Goal: Obtain resource: Download file/media

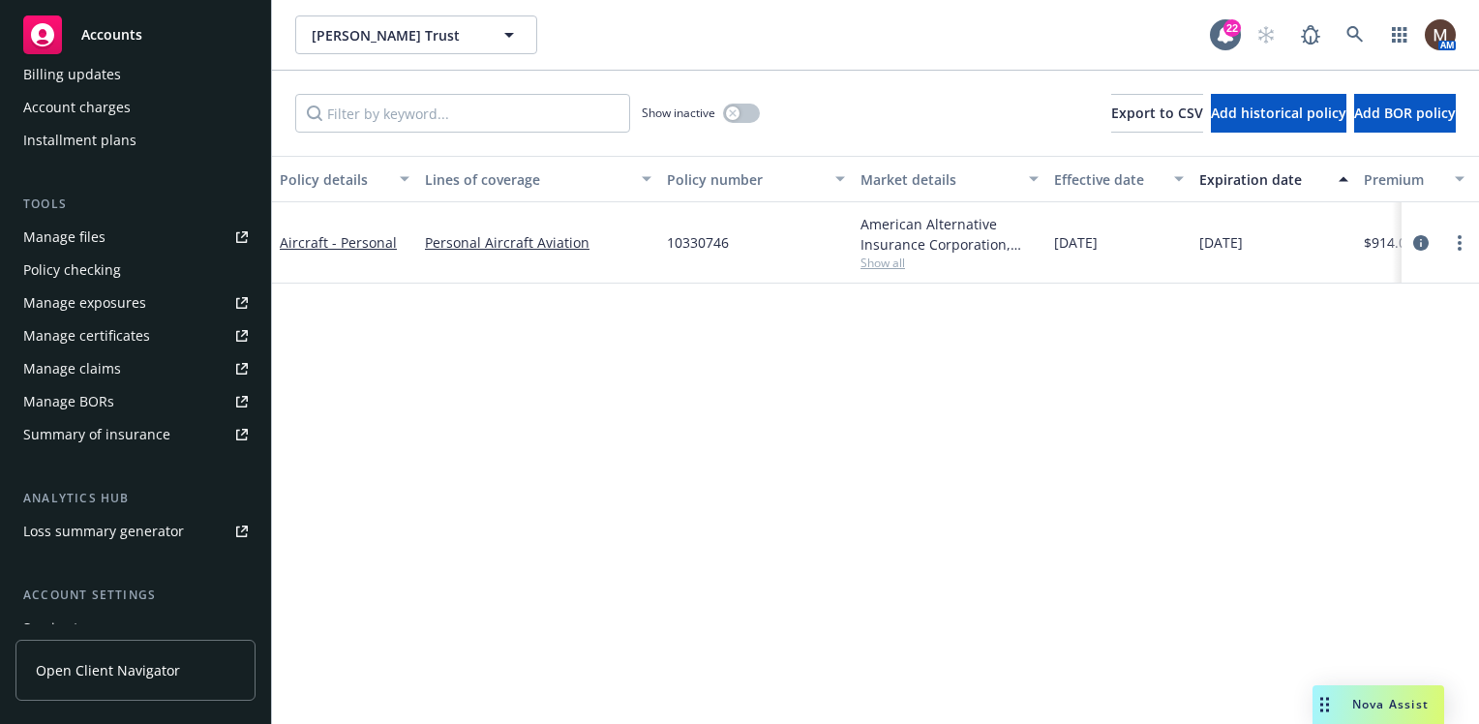
scroll to position [420, 0]
click at [96, 230] on div "Manage files" at bounding box center [64, 236] width 82 height 31
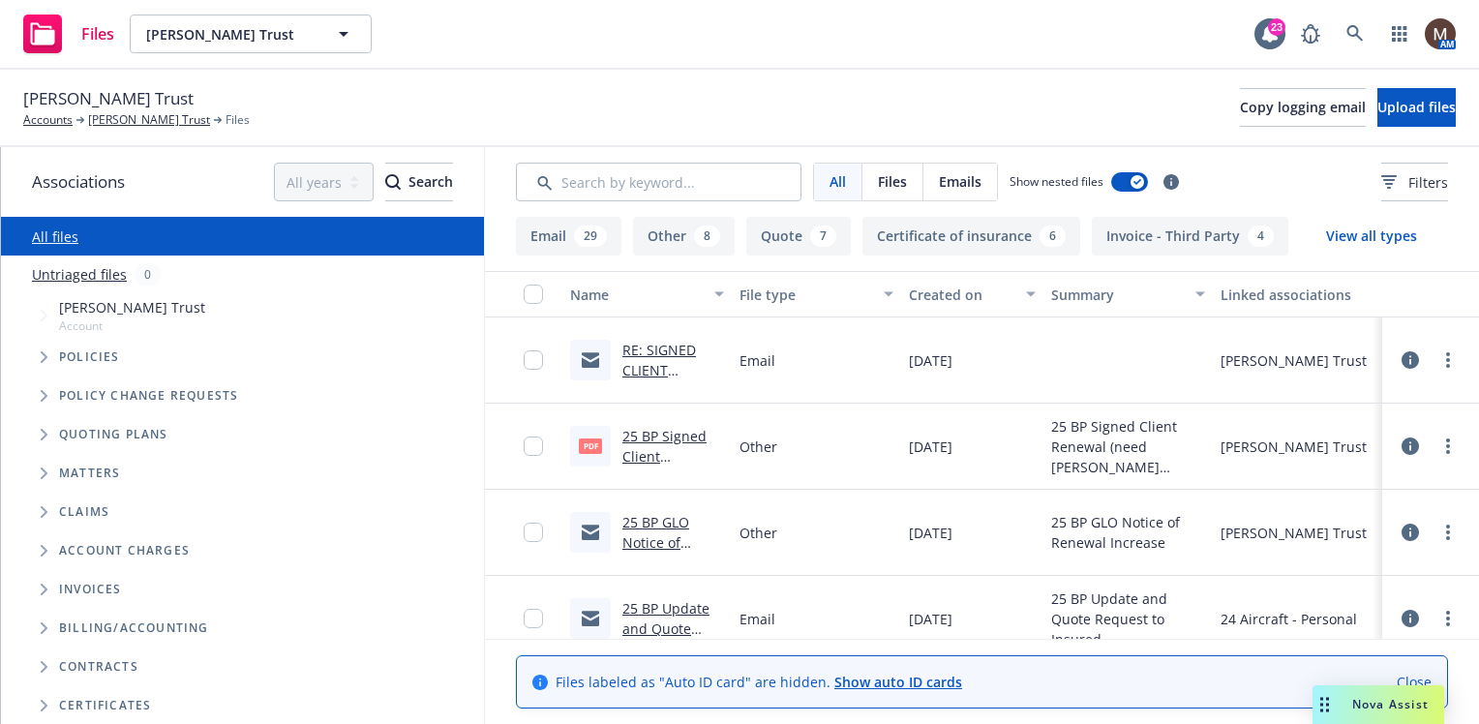
click at [668, 344] on link "RE: SIGNED CLIENT RENEWAL / Pilot updates needed - Linnie Wade / David Lanham T…" at bounding box center [670, 441] width 96 height 201
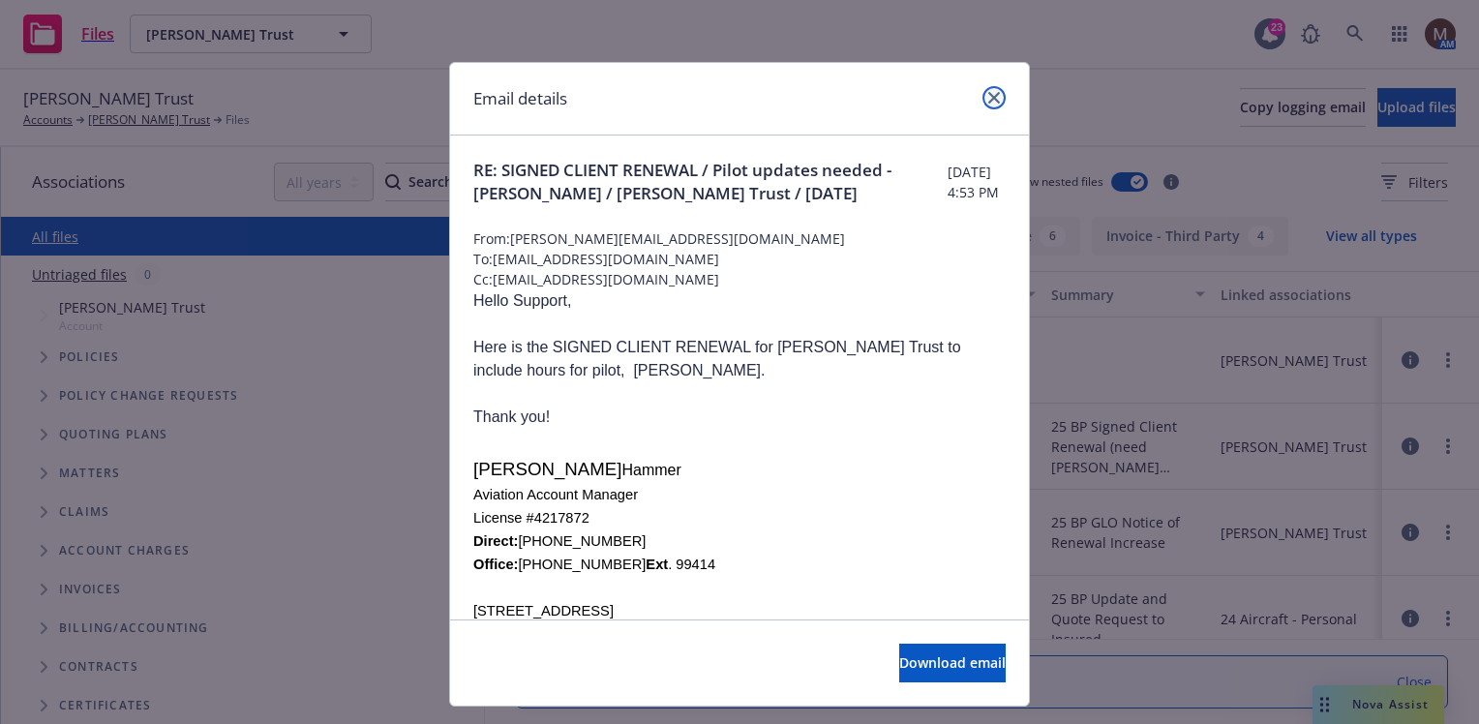
click at [991, 93] on icon "close" at bounding box center [994, 98] width 12 height 12
